Goal: Task Accomplishment & Management: Use online tool/utility

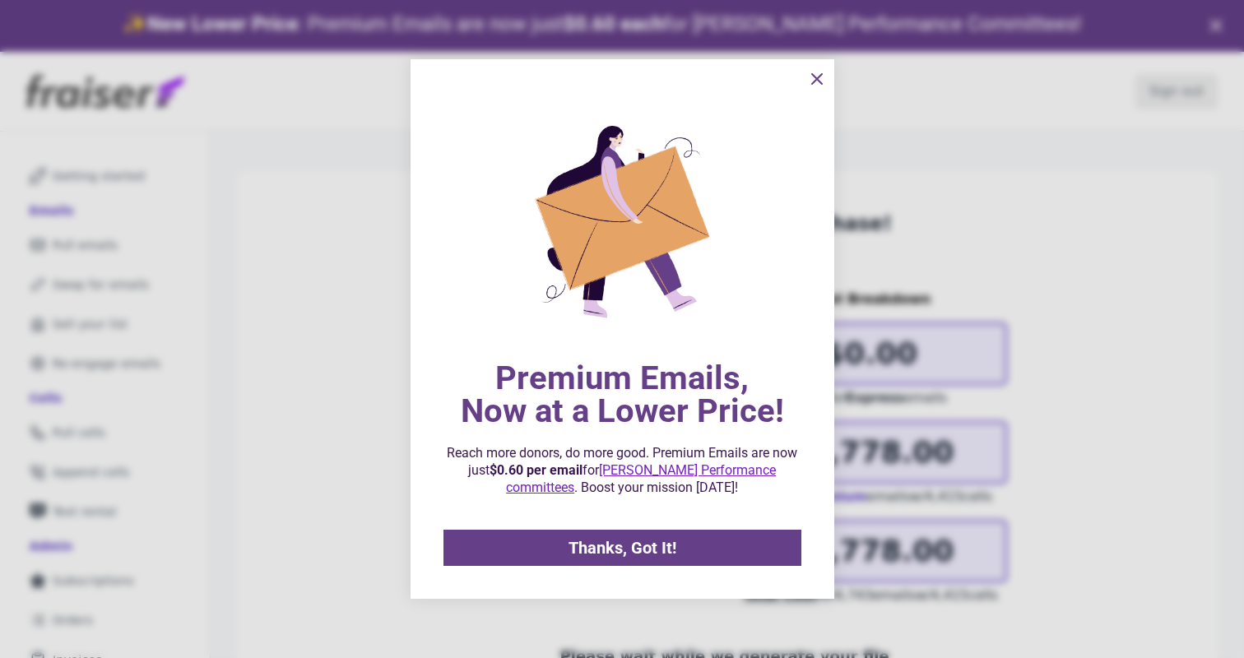
click at [820, 76] on icon "information" at bounding box center [817, 79] width 20 height 20
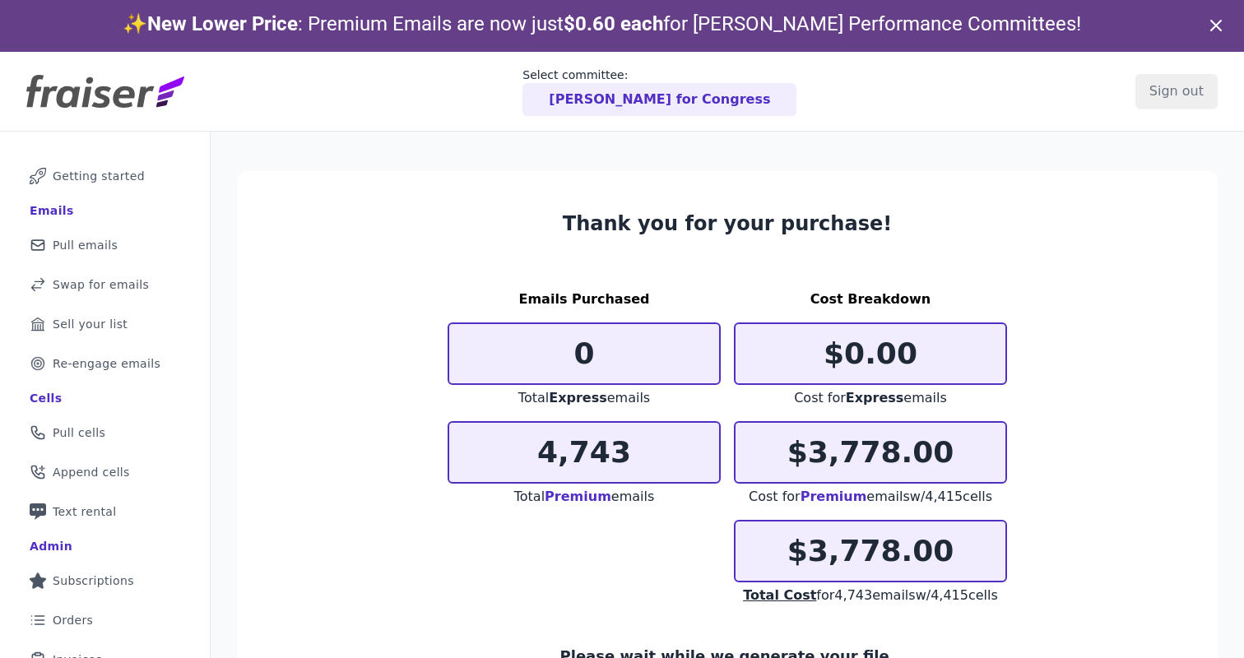
click at [92, 97] on img at bounding box center [105, 91] width 158 height 33
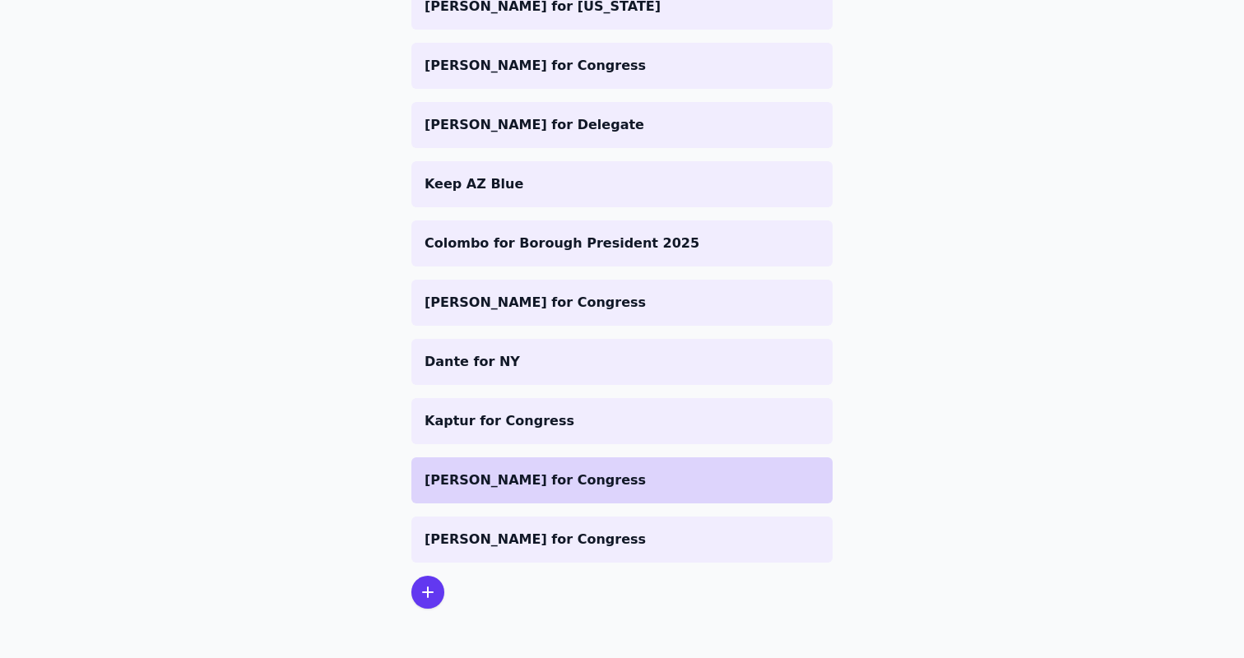
scroll to position [660, 0]
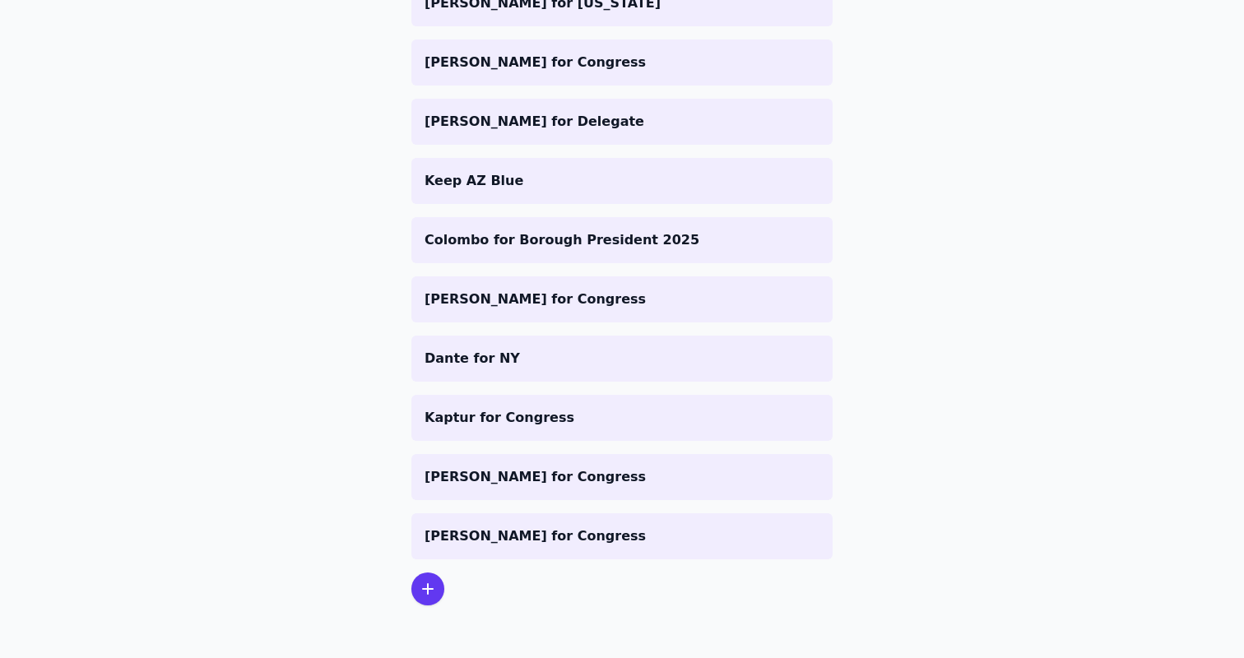
click at [418, 581] on icon at bounding box center [428, 589] width 20 height 20
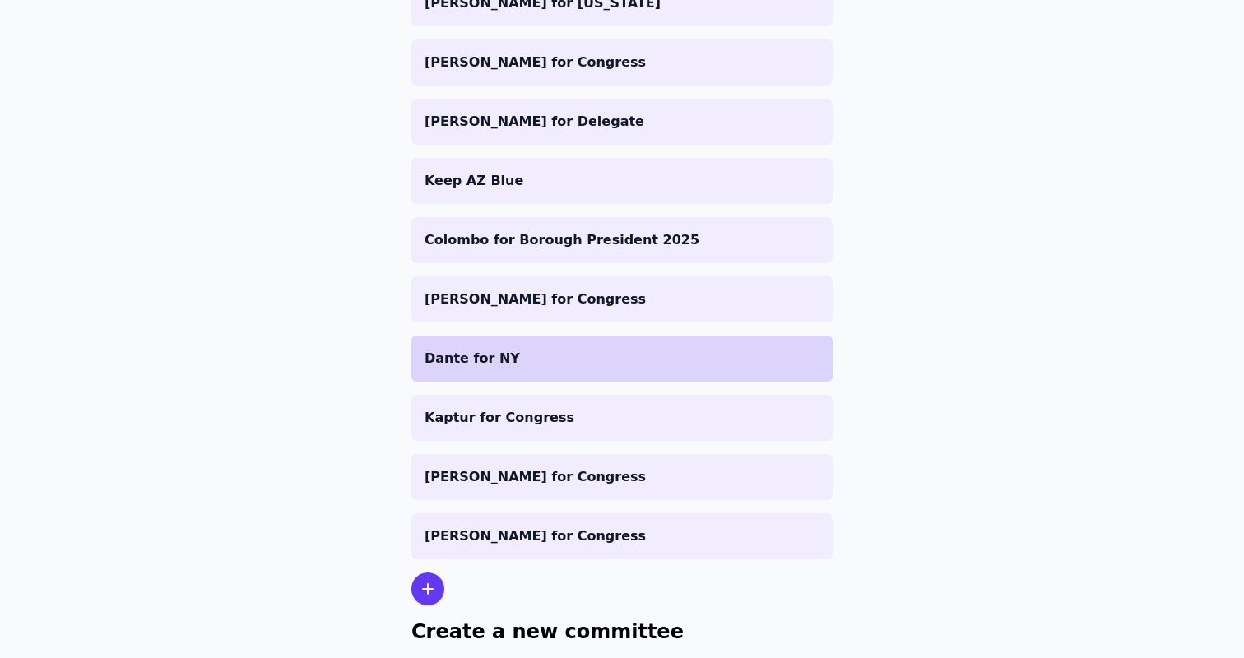
scroll to position [822, 0]
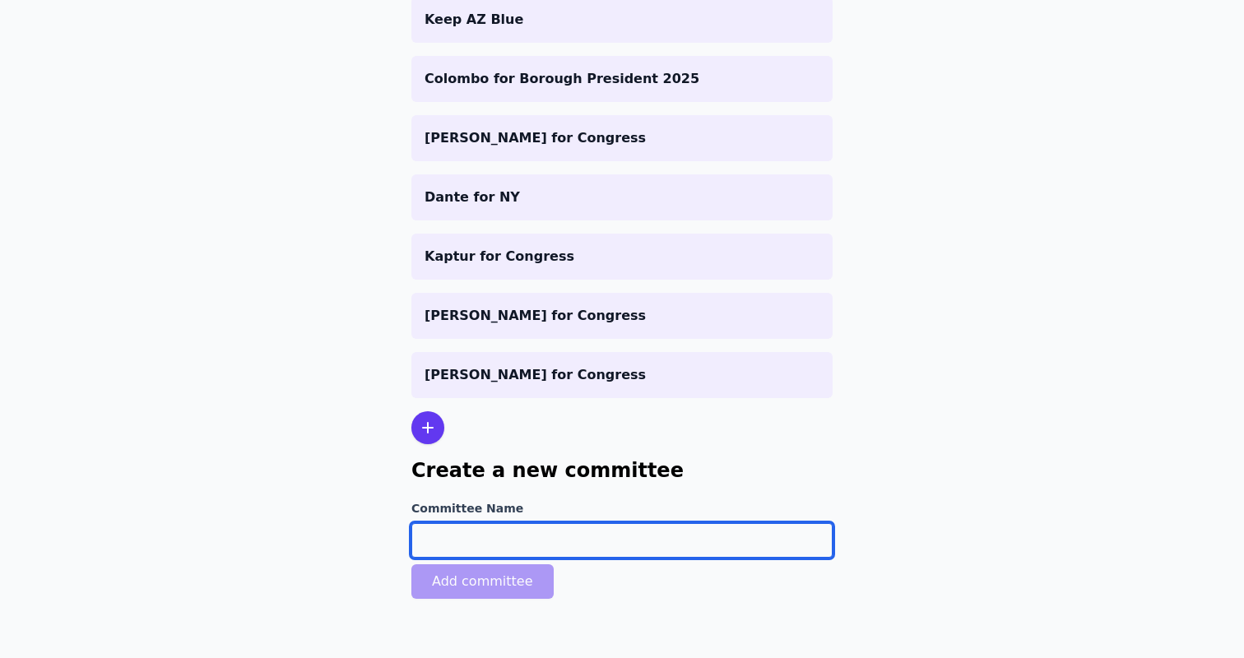
click at [521, 528] on input "Committee Name" at bounding box center [621, 540] width 421 height 35
type input "JW [US_STATE] Senate"
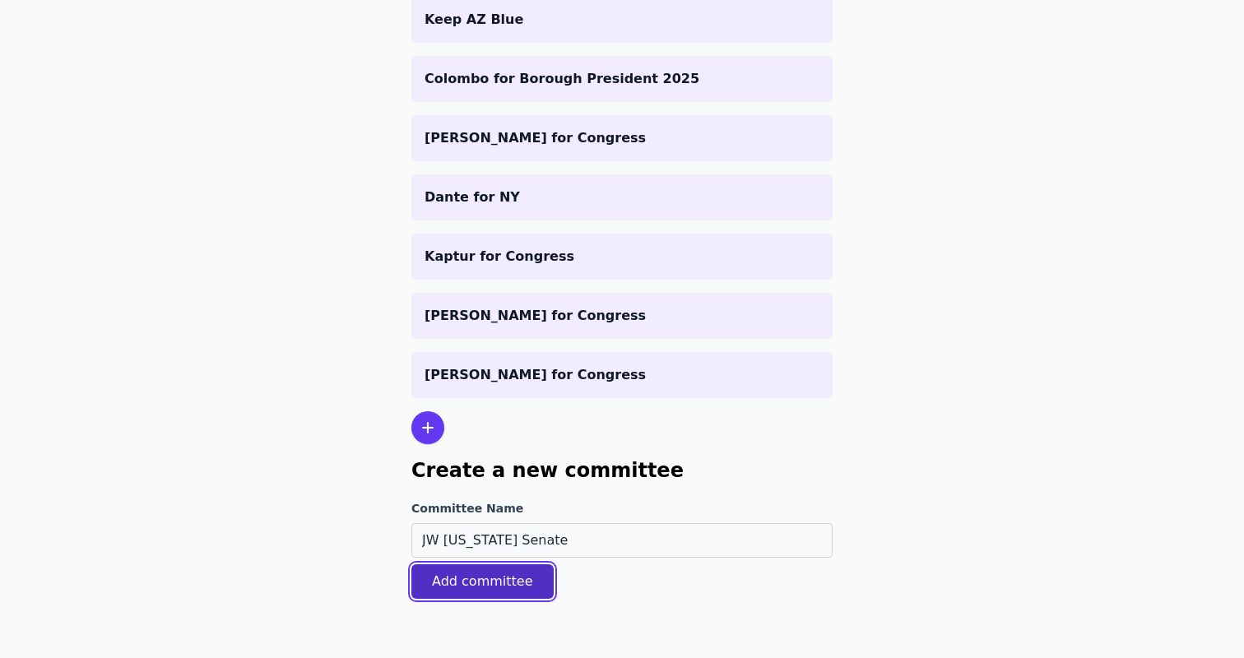
click at [477, 585] on button "Add committee" at bounding box center [482, 581] width 142 height 35
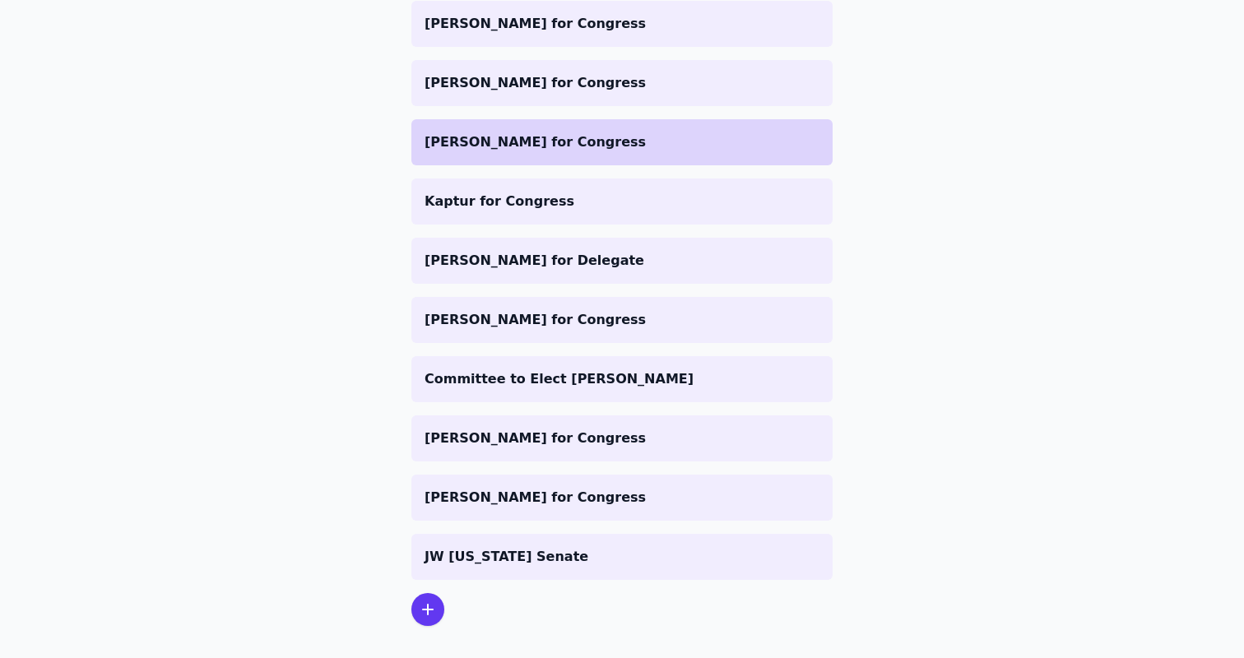
scroll to position [753, 0]
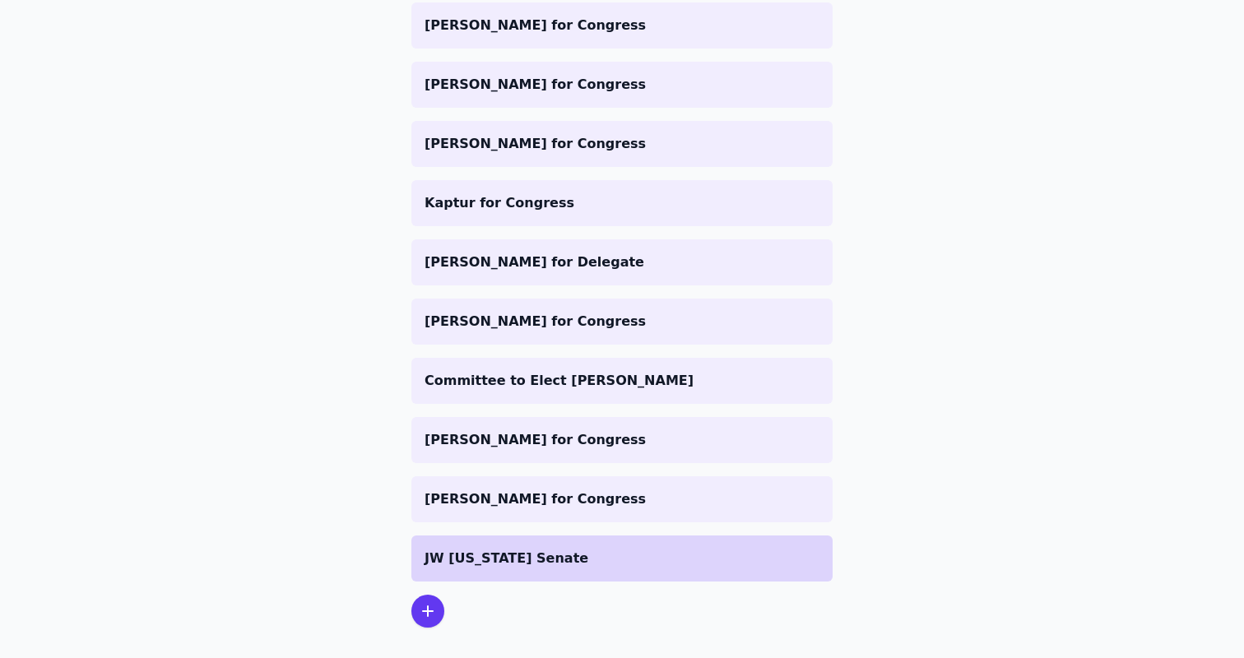
click at [529, 540] on li "JW [US_STATE] Senate" at bounding box center [621, 558] width 421 height 46
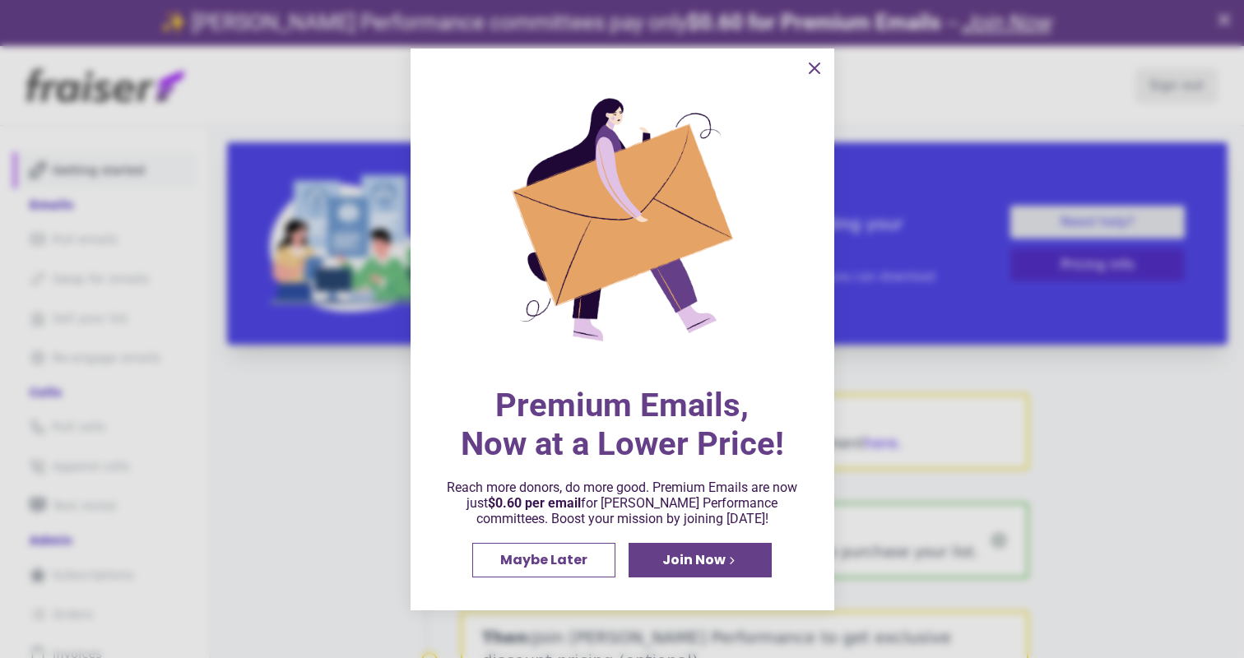
click at [686, 565] on span "Join Now" at bounding box center [693, 560] width 63 height 13
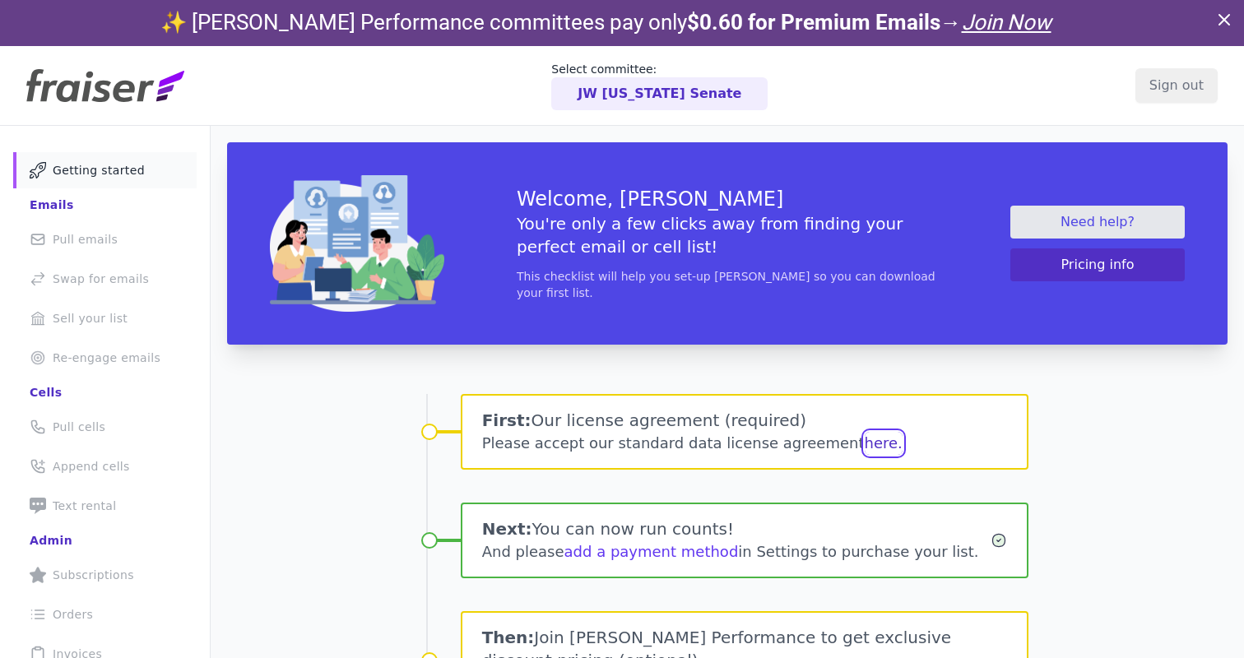
click at [869, 435] on button "here." at bounding box center [883, 443] width 38 height 23
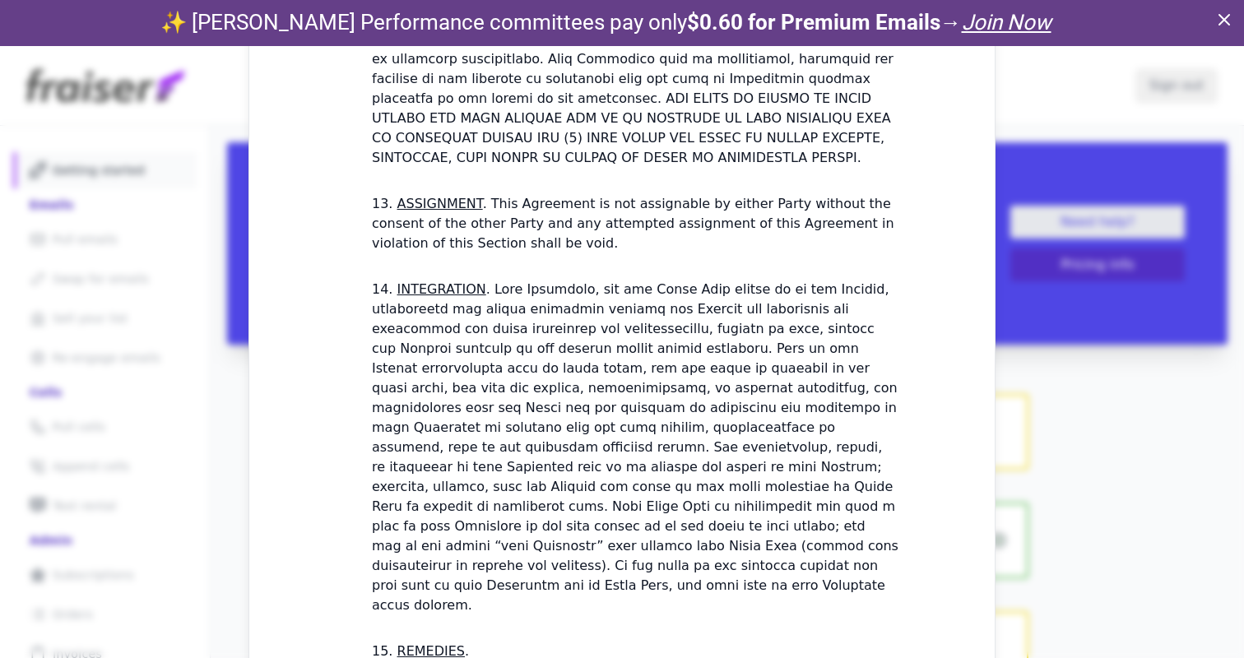
scroll to position [4908, 0]
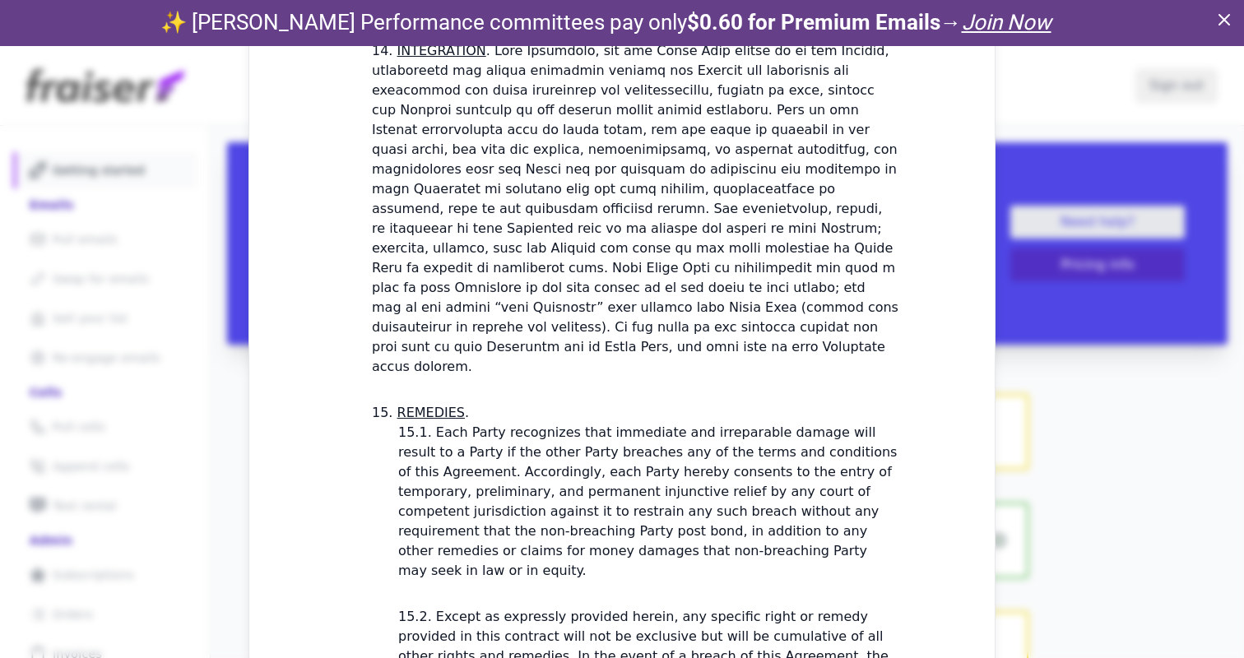
checkbox input "true"
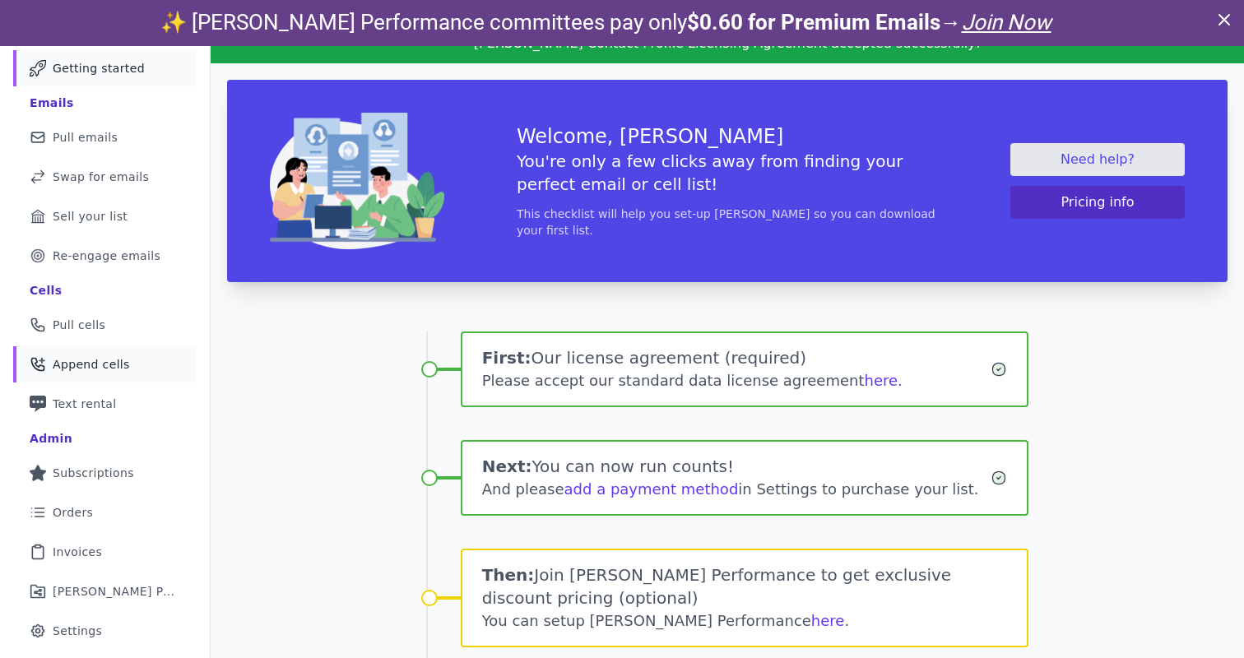
scroll to position [95, 0]
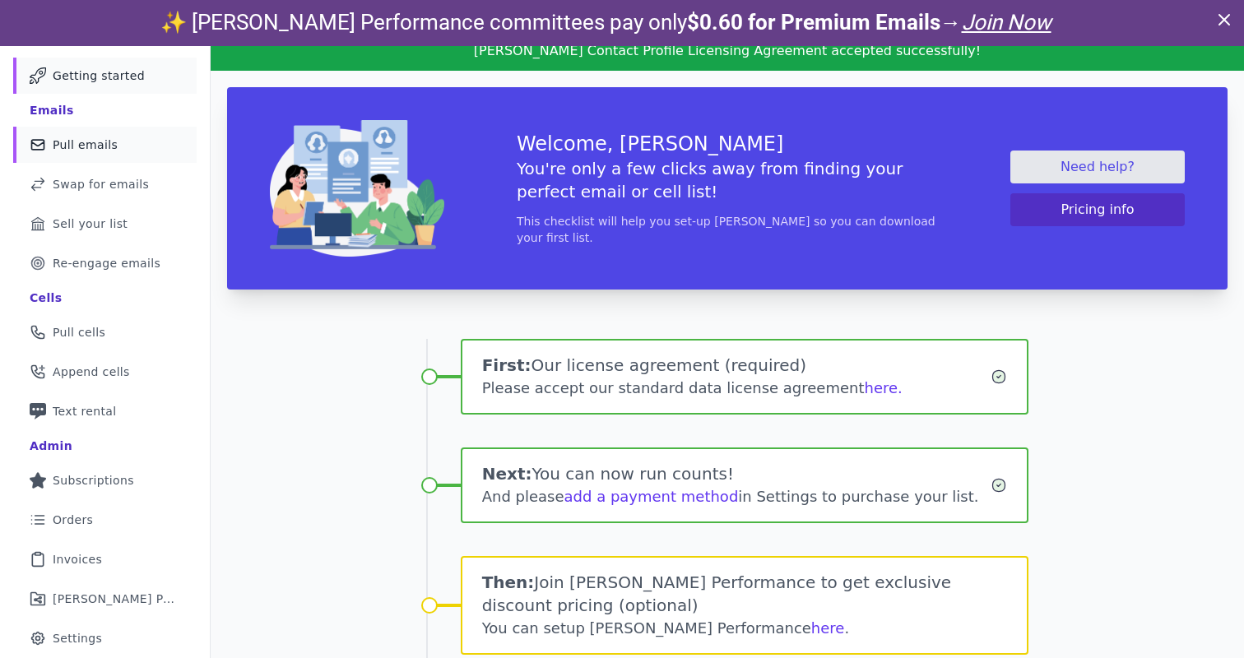
click at [98, 143] on span "Pull emails" at bounding box center [85, 145] width 65 height 16
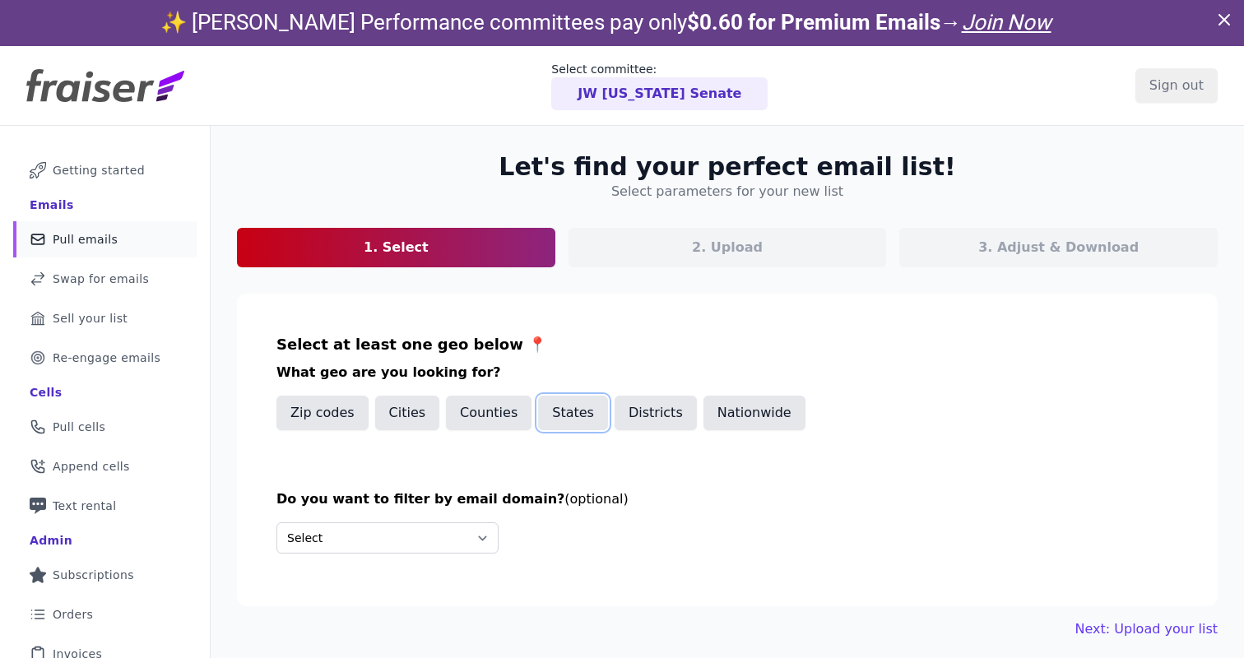
click at [569, 414] on button "States" at bounding box center [573, 413] width 70 height 35
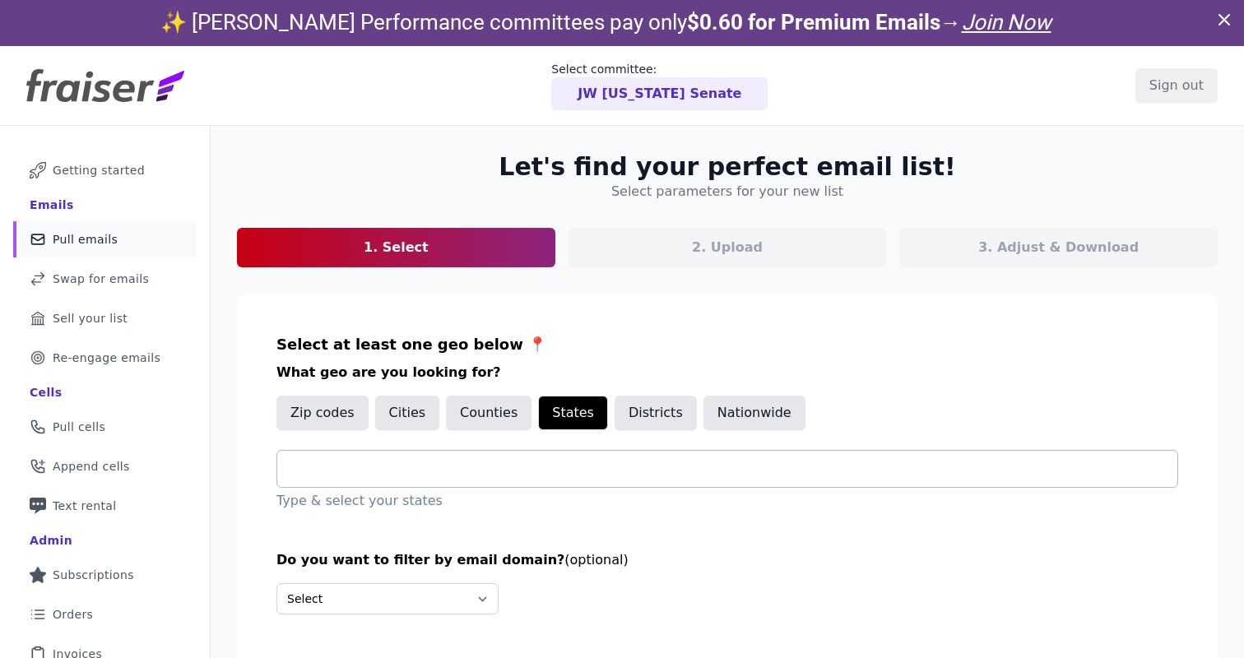
click at [418, 465] on input "text" at bounding box center [733, 469] width 887 height 20
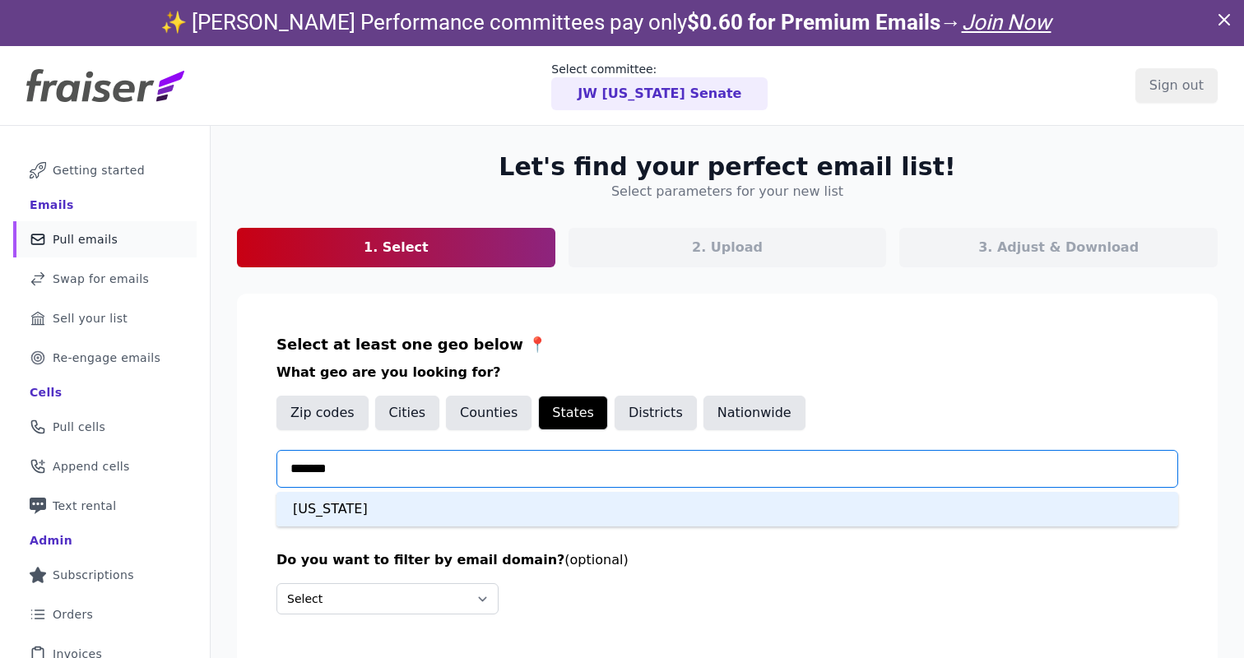
type input "********"
click at [342, 508] on div "Kentucky" at bounding box center [726, 509] width 901 height 35
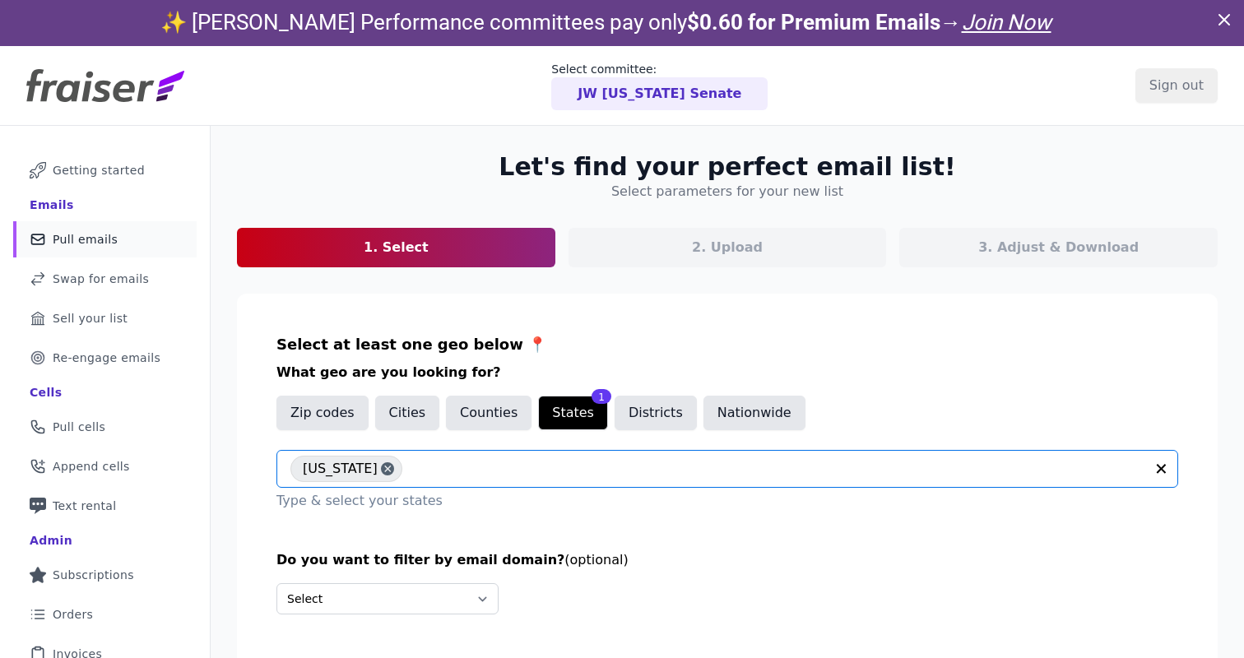
scroll to position [86, 0]
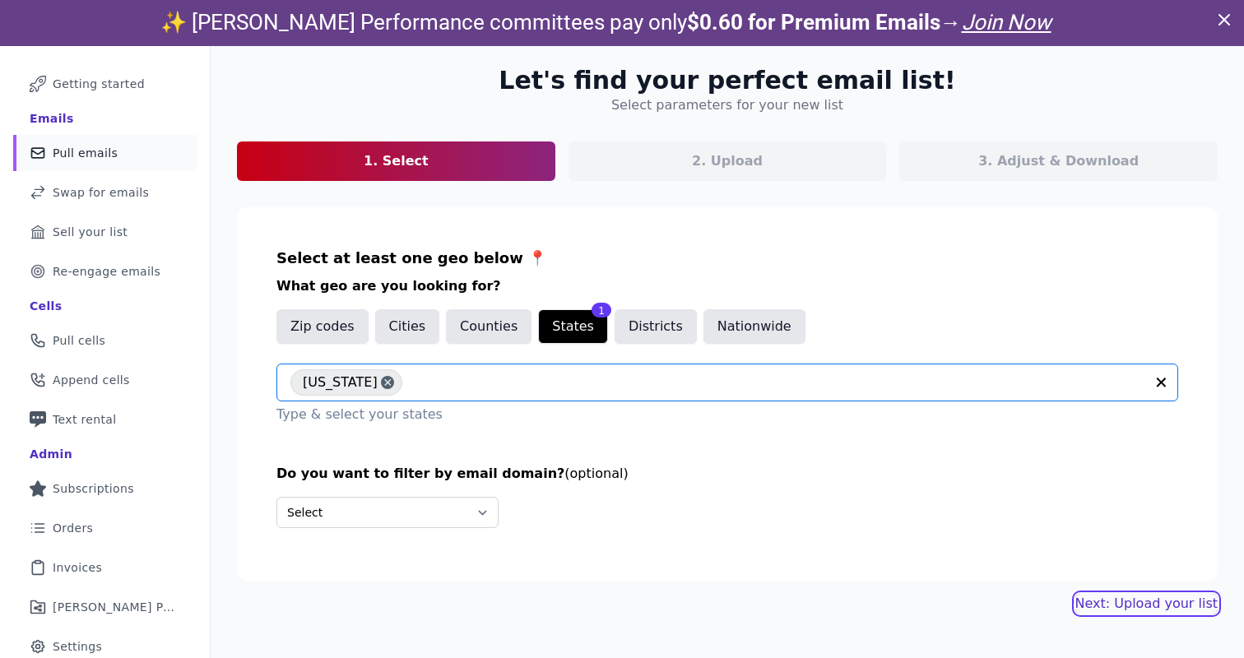
click at [1142, 605] on link "Next: Upload your list" at bounding box center [1146, 604] width 142 height 20
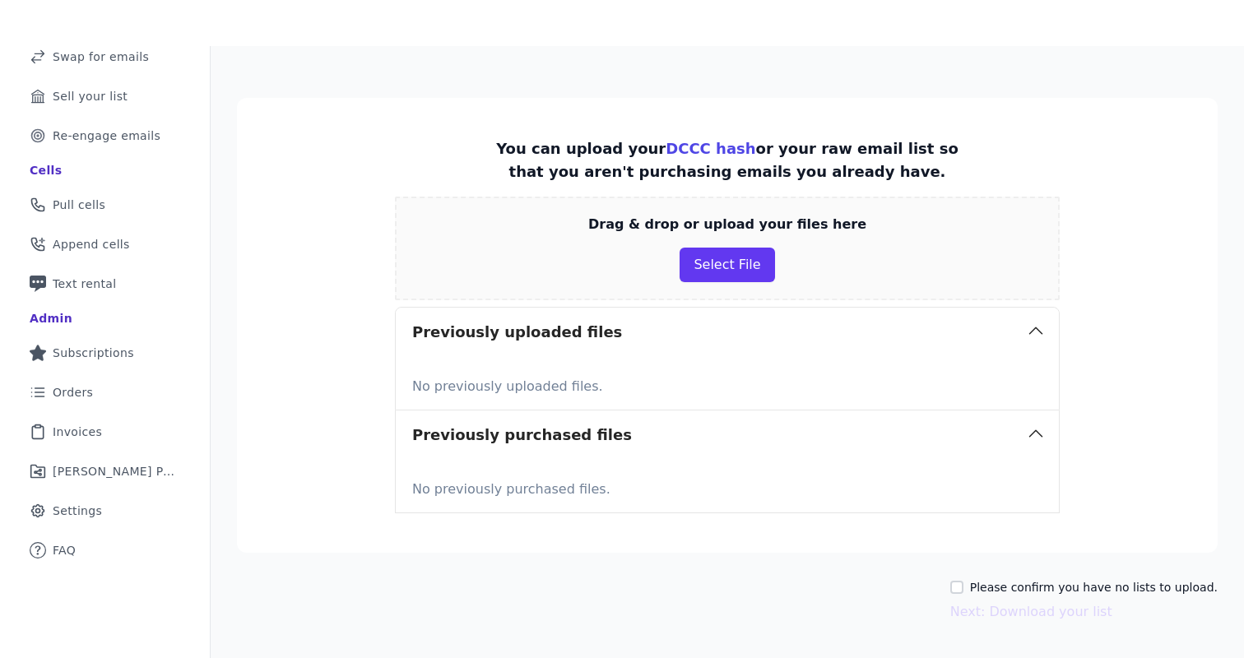
scroll to position [218, 0]
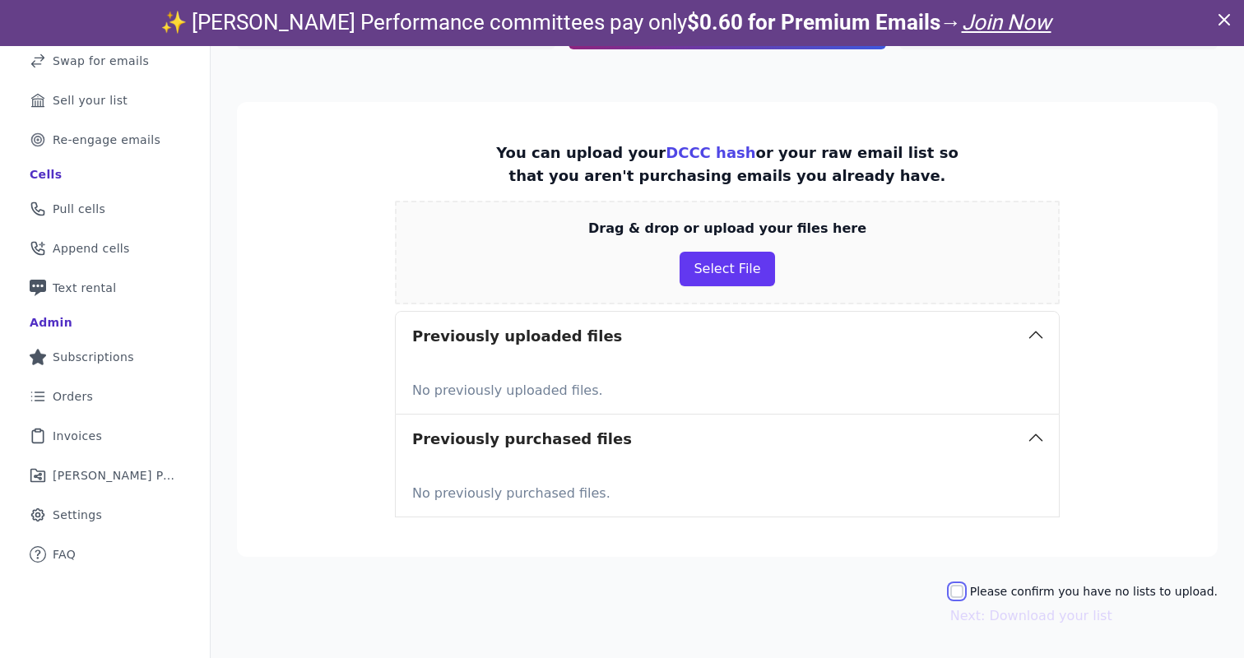
click at [963, 591] on input "Please confirm you have no lists to upload." at bounding box center [956, 591] width 13 height 13
checkbox input "true"
click at [991, 615] on button "Next: Download your list" at bounding box center [1031, 616] width 162 height 20
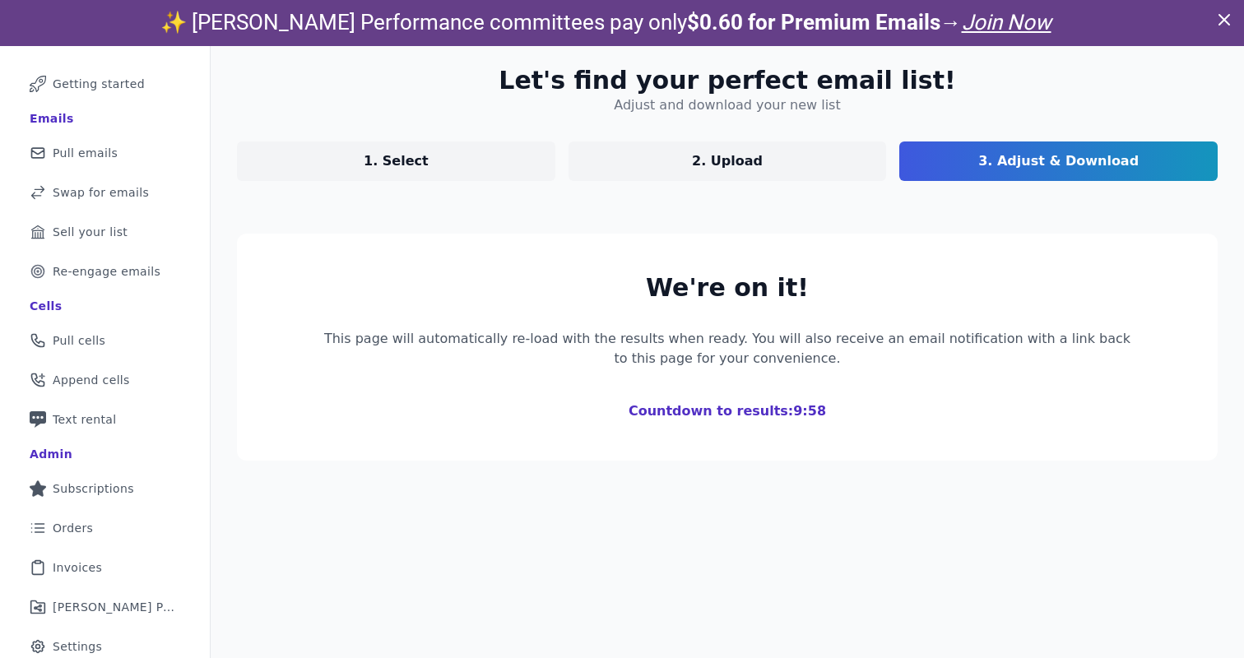
scroll to position [218, 0]
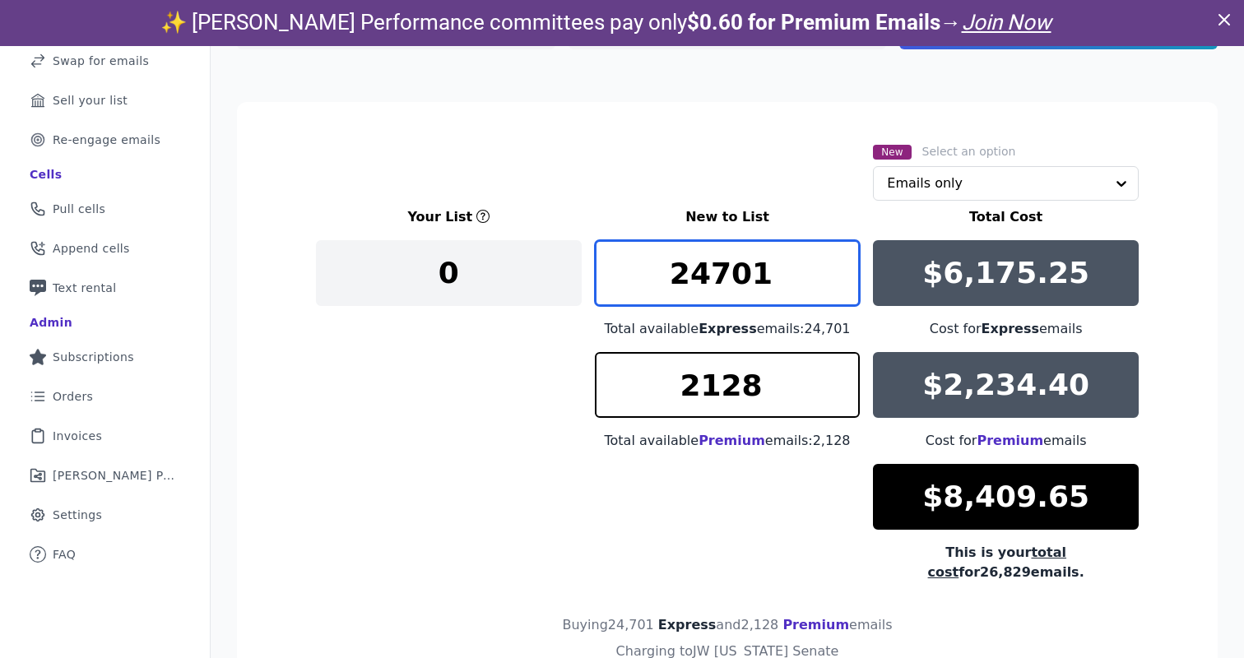
click at [779, 267] on input "24701" at bounding box center [728, 273] width 266 height 66
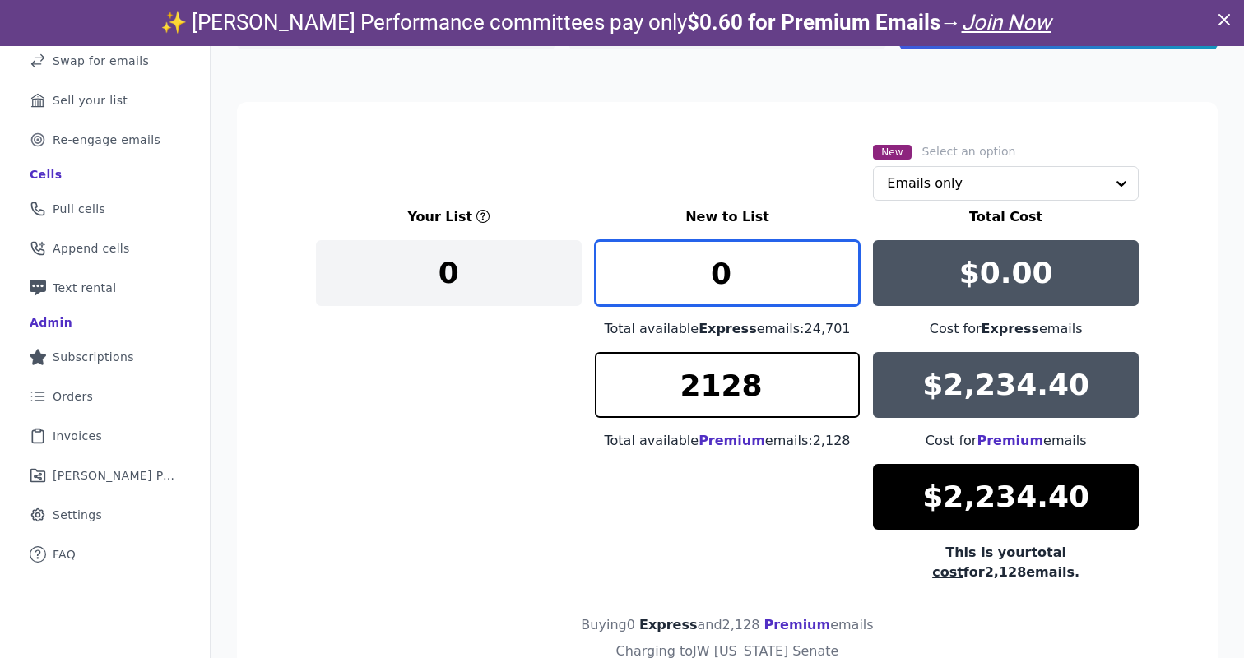
type input "0"
click at [454, 419] on div "Your List New to List Total Cost 0 0 Total available Express emails: 24,701 $0.…" at bounding box center [727, 394] width 822 height 375
click at [959, 184] on input "text" at bounding box center [996, 183] width 218 height 33
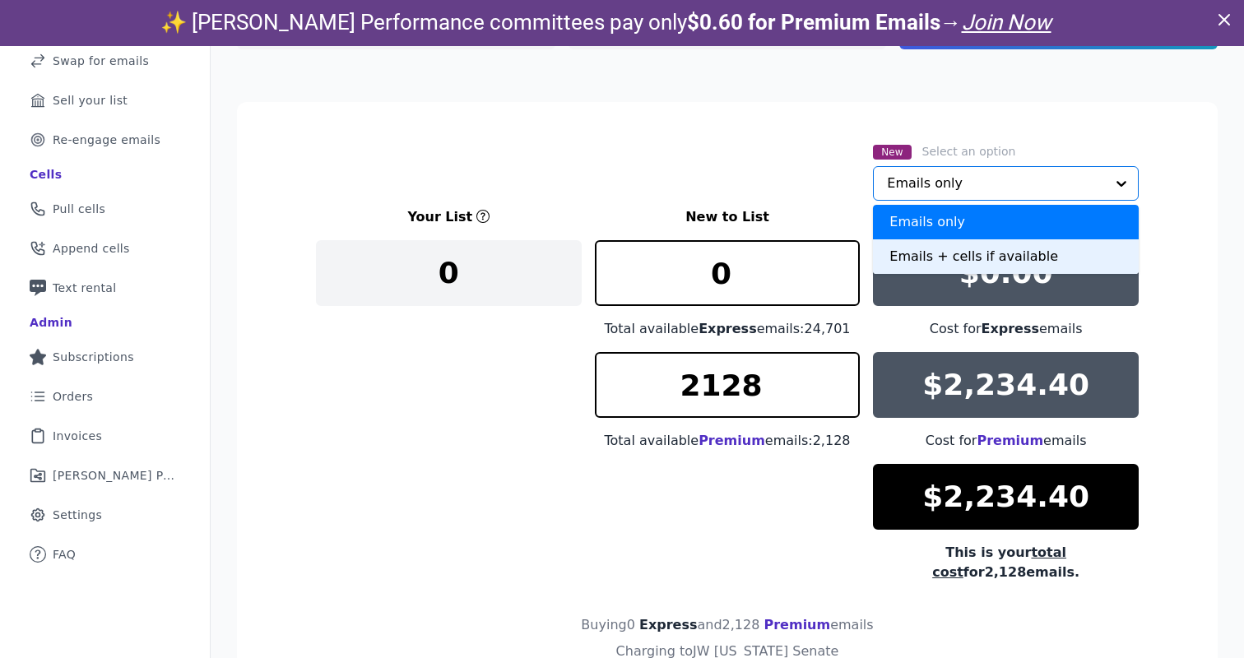
click at [913, 259] on div "Emails + cells if available" at bounding box center [1006, 256] width 266 height 35
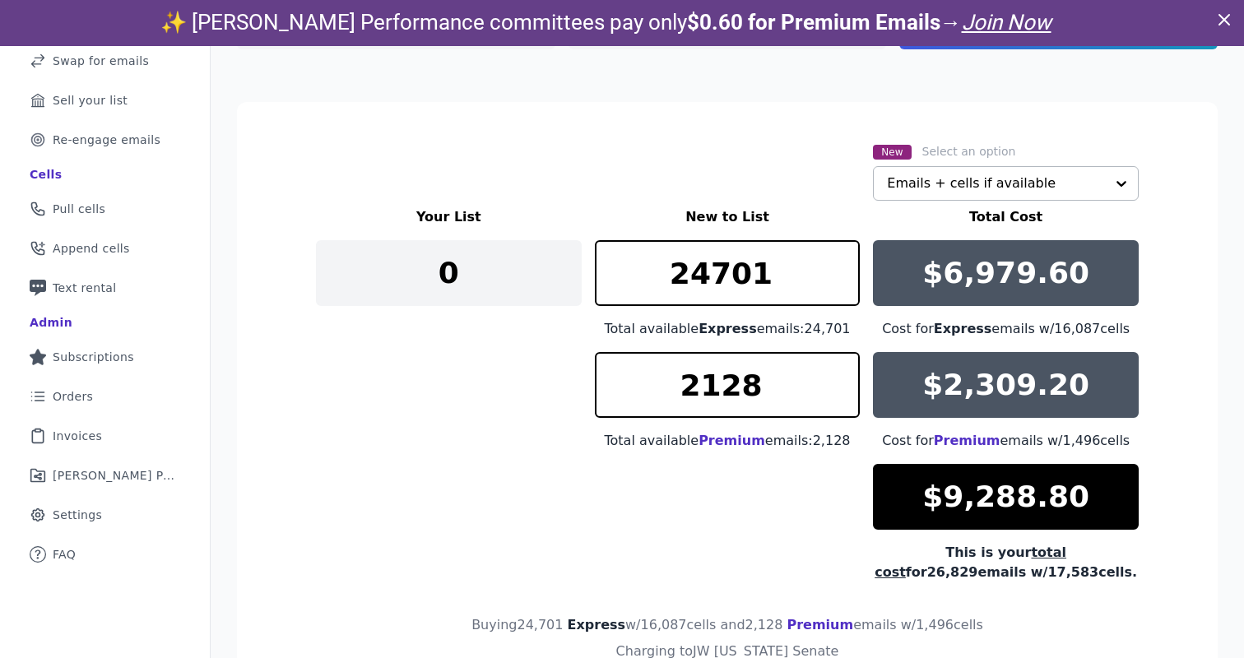
click at [577, 468] on div "Your List New to List Total Cost 0 24701 Total available Express emails: 24,701…" at bounding box center [727, 394] width 822 height 375
click at [776, 392] on input "2128" at bounding box center [728, 385] width 266 height 66
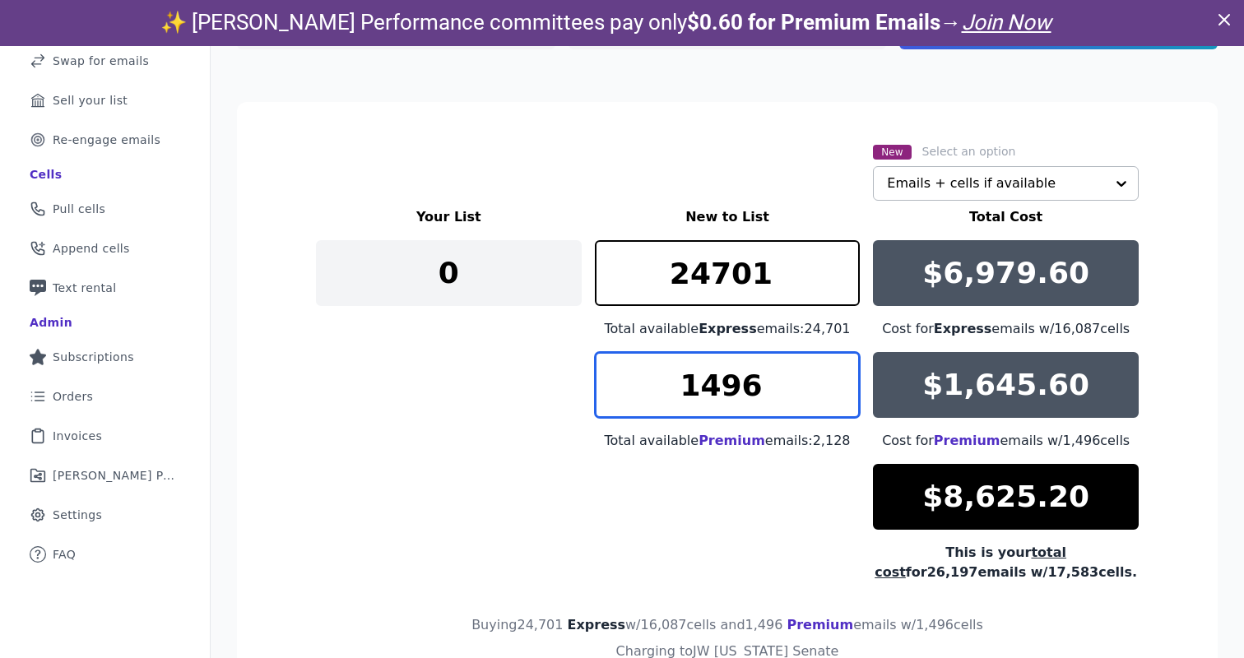
type input "1496"
click at [505, 533] on div "Your List New to List Total Cost 0 24701 Total available Express emails: 24,701…" at bounding box center [727, 394] width 822 height 375
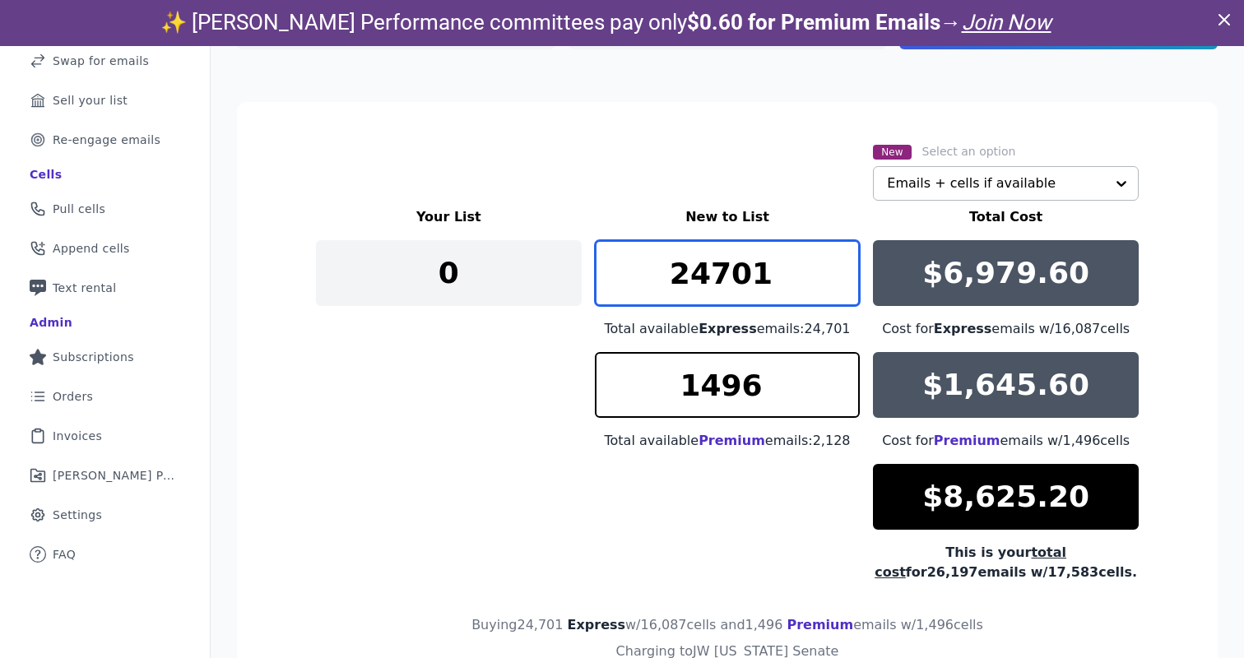
click at [770, 272] on input "24701" at bounding box center [728, 273] width 266 height 66
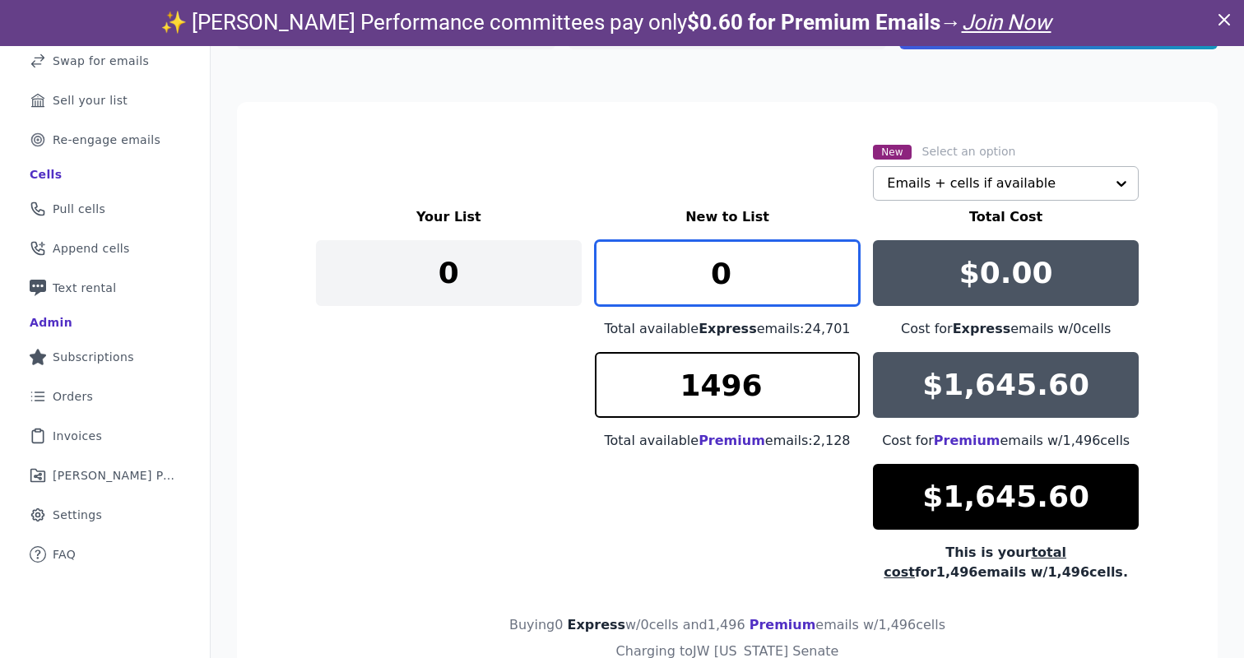
type input "0"
click at [445, 474] on div "Your List New to List Total Cost 0 0 Total available Express emails: 24,701 $0.…" at bounding box center [727, 394] width 822 height 375
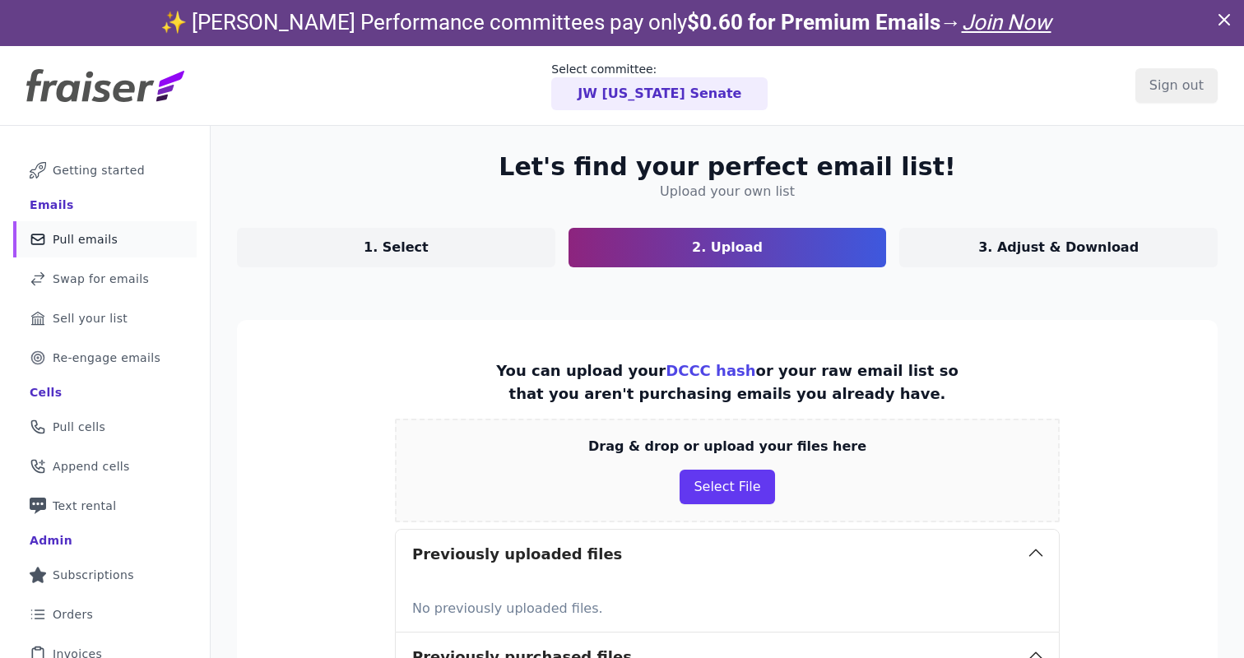
click at [86, 234] on span "Pull emails" at bounding box center [85, 239] width 65 height 16
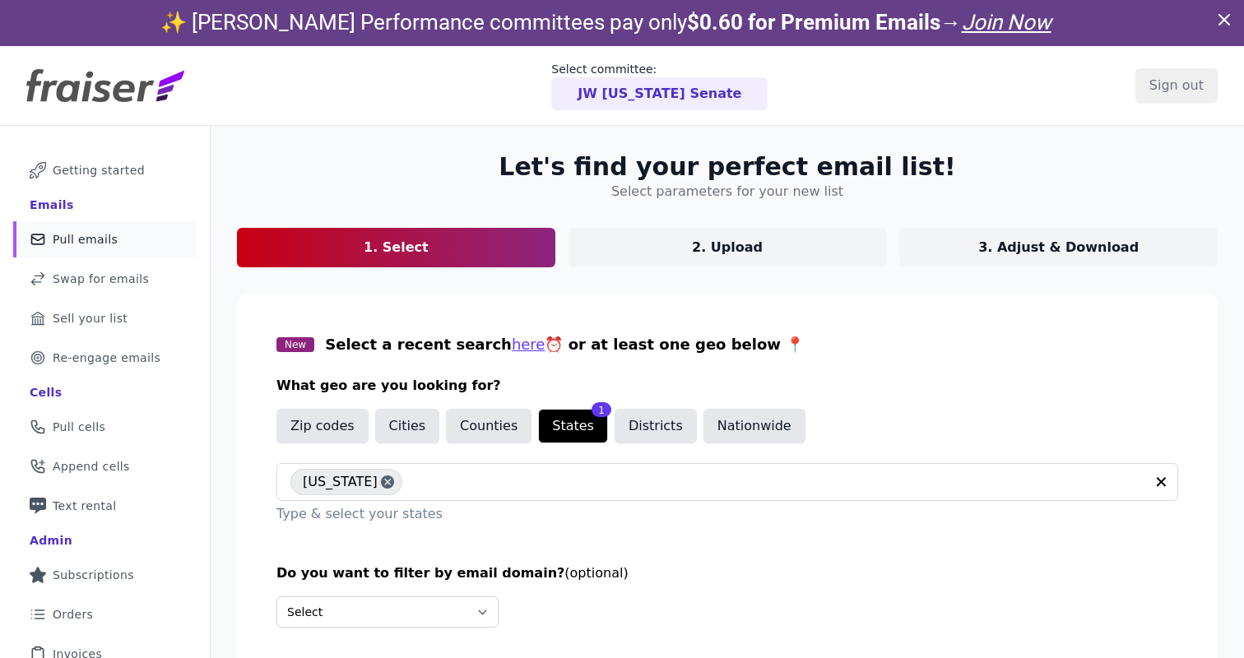
scroll to position [86, 0]
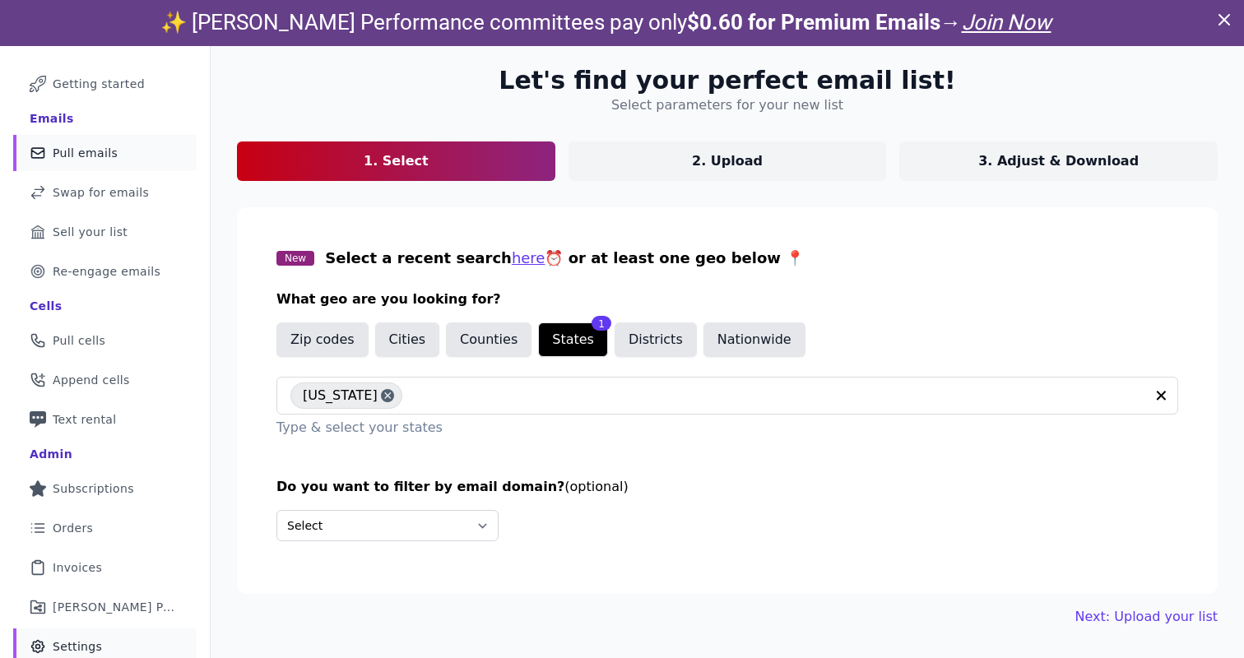
click at [91, 637] on link "Gear Icon Outline of a gear Settings" at bounding box center [104, 646] width 183 height 36
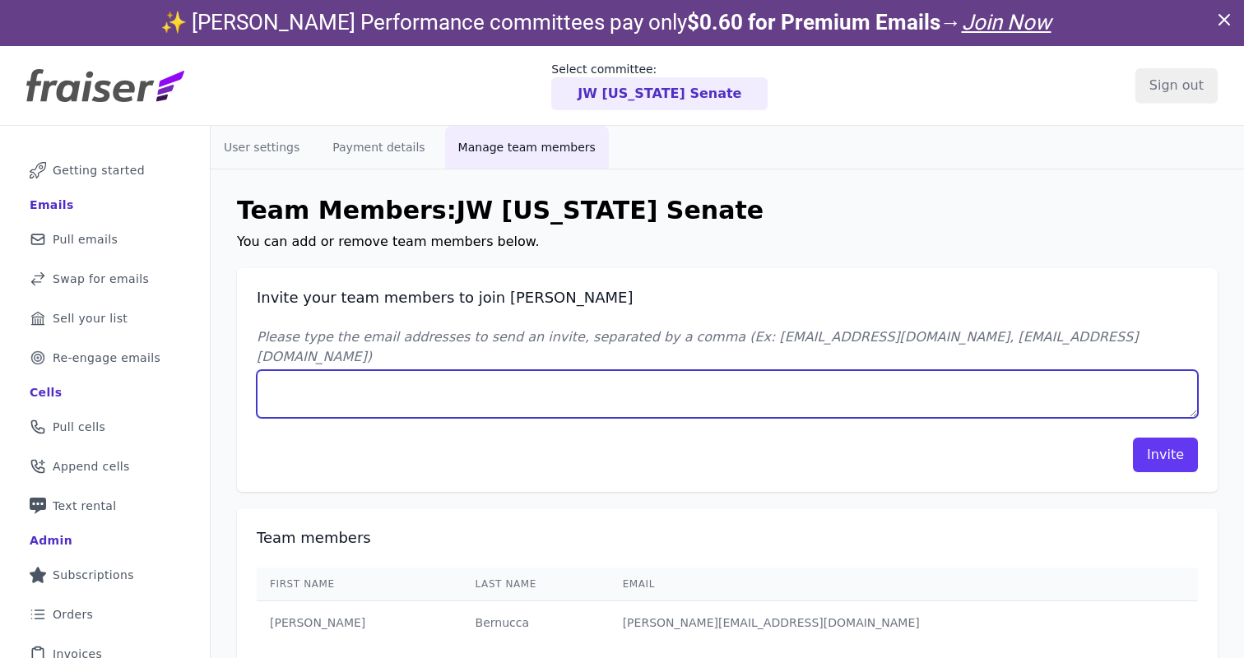
click at [605, 370] on textarea "Please type the email addresses to send an invite, separated by a comma (Ex: [E…" at bounding box center [727, 394] width 941 height 48
type textarea "[EMAIL_ADDRESS][DOMAIN_NAME]"
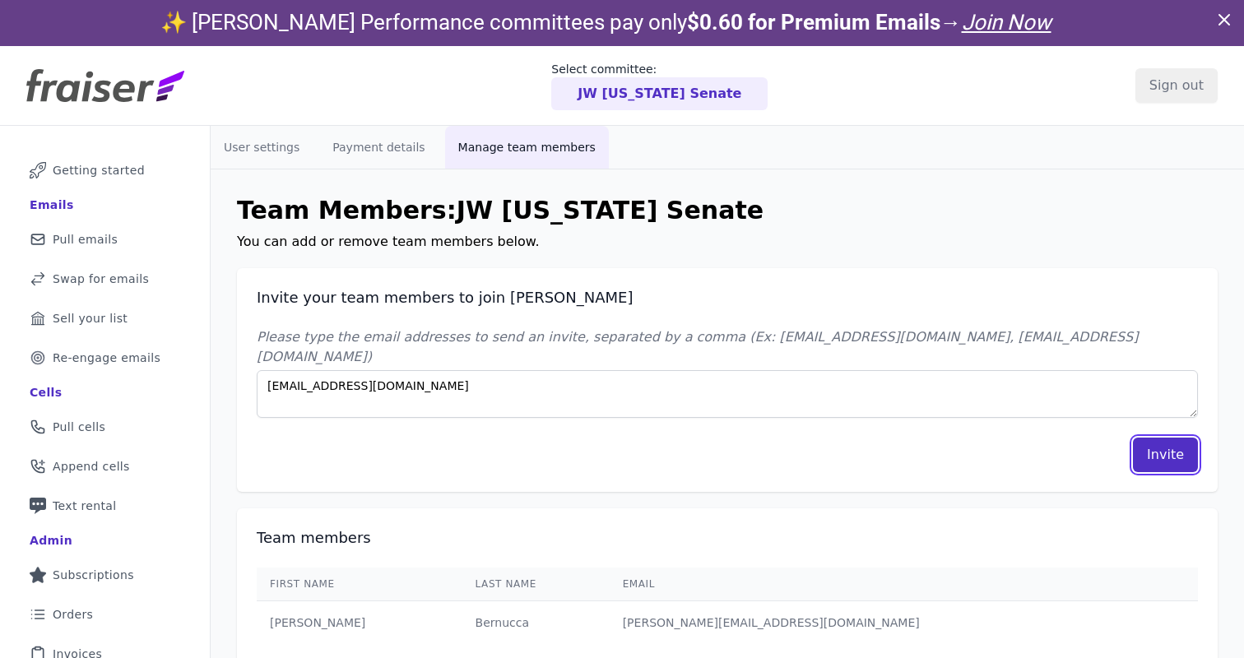
click at [1181, 438] on button "Invite" at bounding box center [1165, 455] width 65 height 35
